Goal: Information Seeking & Learning: Learn about a topic

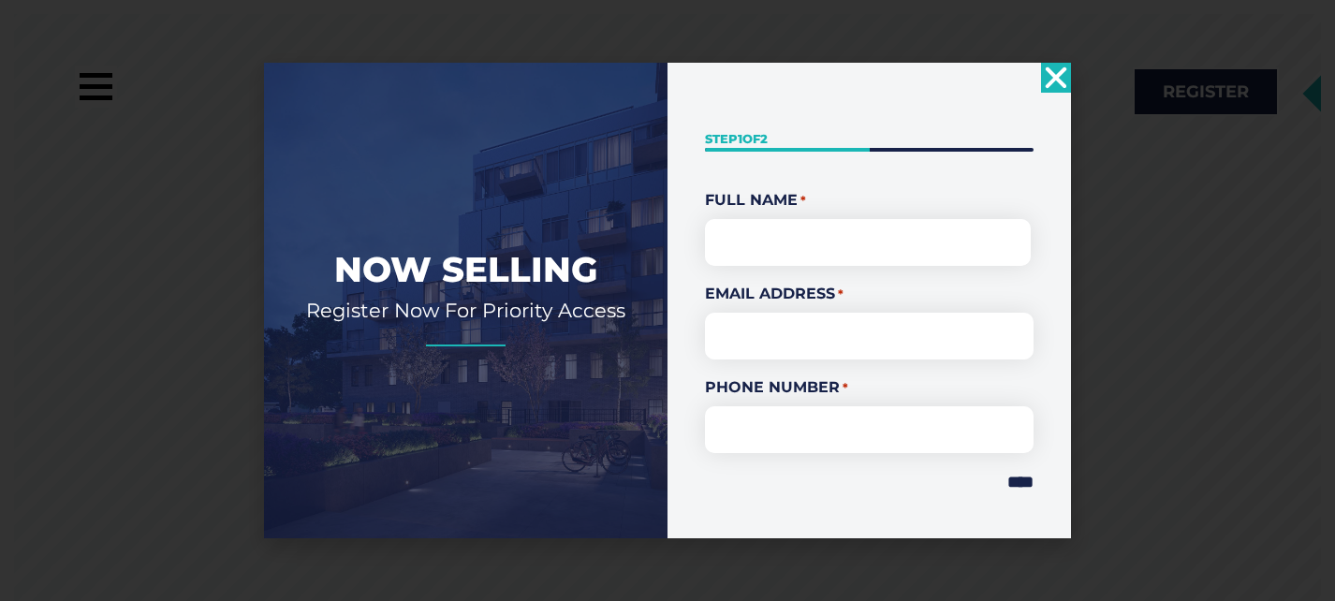
click at [1049, 85] on use "Close" at bounding box center [1057, 78] width 22 height 22
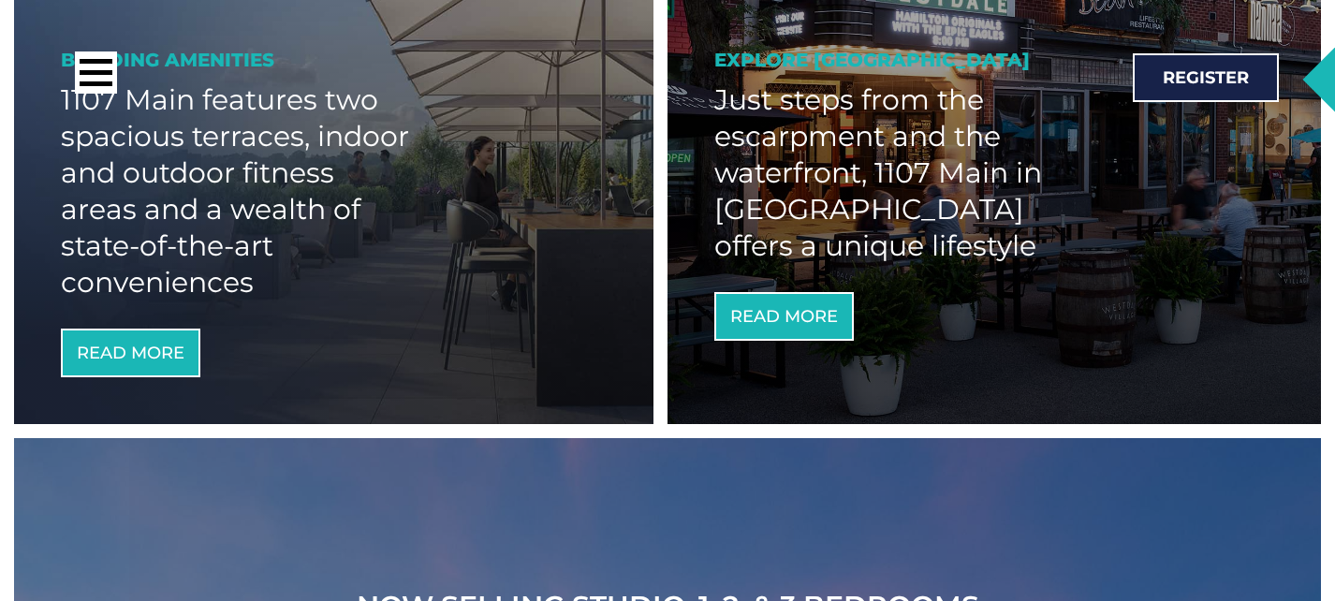
scroll to position [1759, 0]
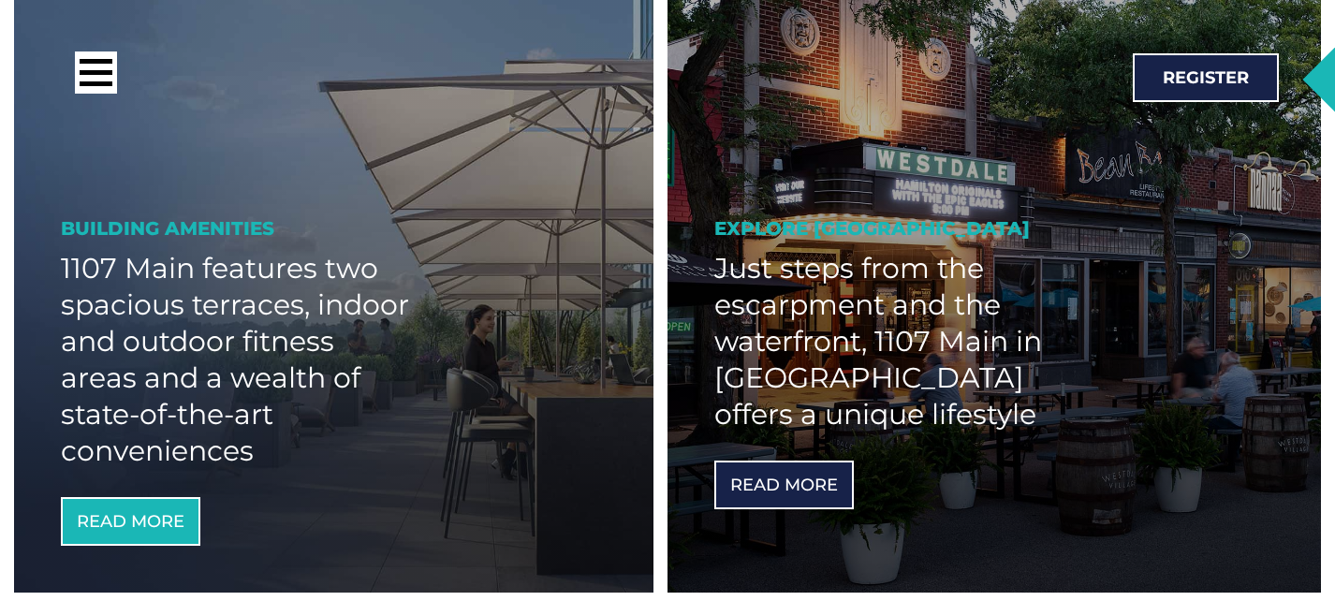
click at [764, 487] on span "Read More" at bounding box center [784, 485] width 108 height 17
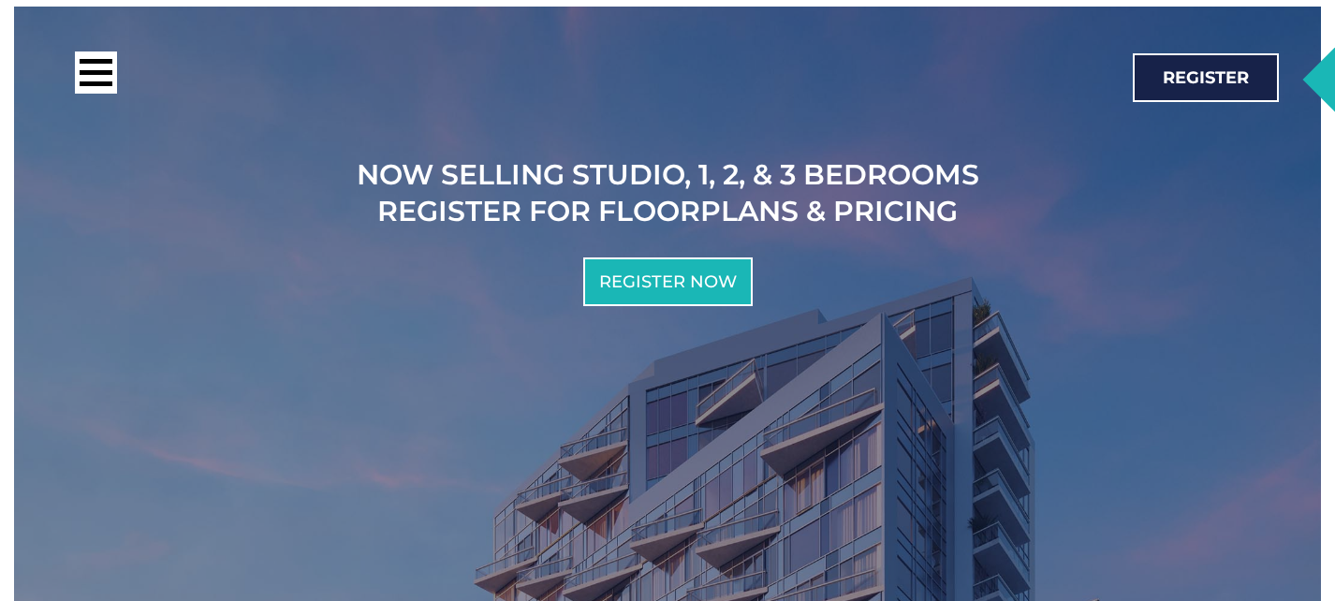
scroll to position [2020, 0]
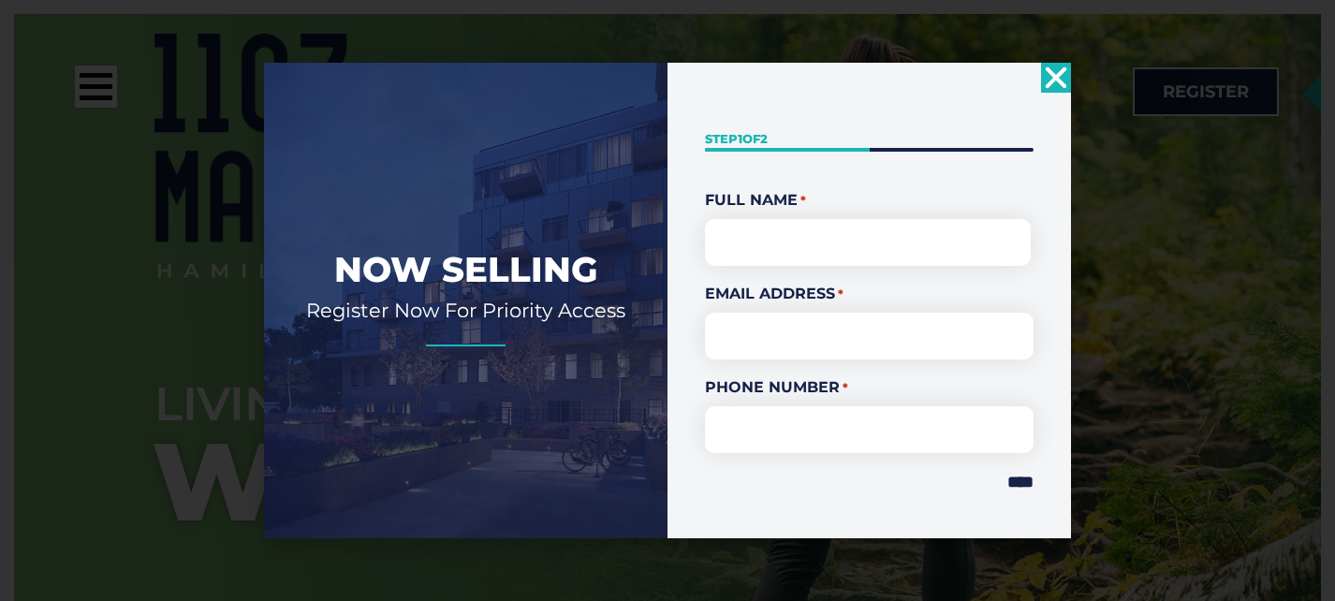
click at [1054, 72] on icon "Close" at bounding box center [1056, 78] width 30 height 30
